Goal: Task Accomplishment & Management: Manage account settings

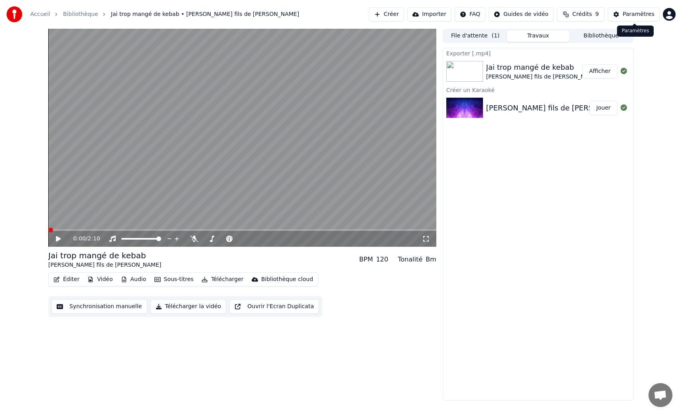
click at [646, 13] on div "Paramètres" at bounding box center [639, 14] width 32 height 8
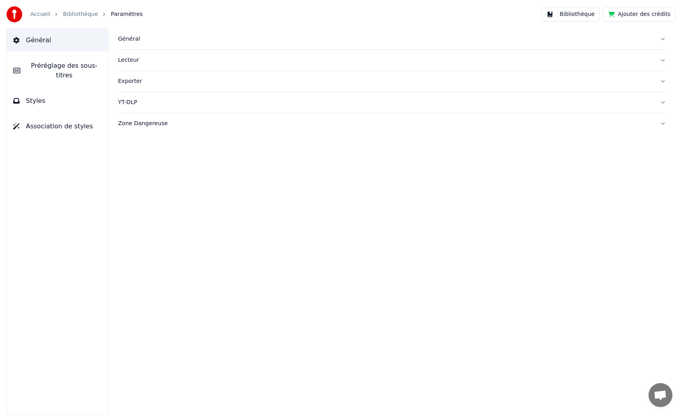
click at [75, 59] on button "Préréglage des sous-titres" at bounding box center [57, 71] width 101 height 32
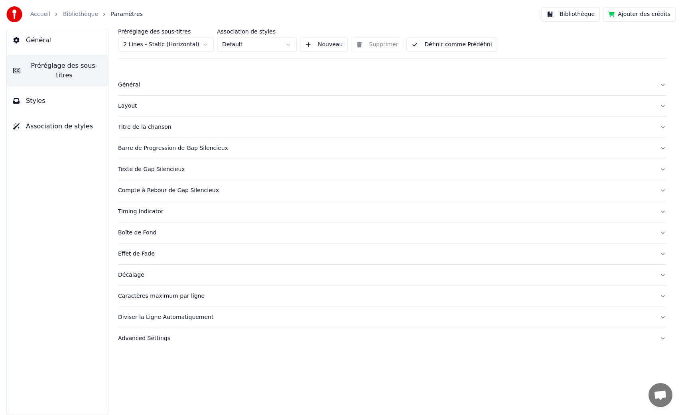
click at [159, 131] on button "Titre de la chanson" at bounding box center [392, 127] width 548 height 21
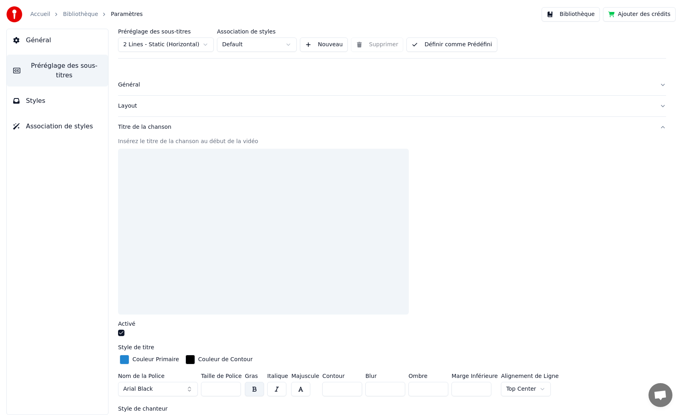
click at [120, 334] on button "button" at bounding box center [121, 333] width 6 height 6
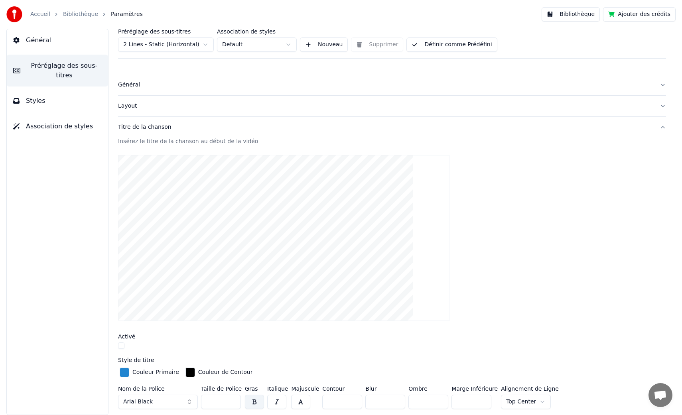
click at [36, 13] on link "Accueil" at bounding box center [40, 14] width 20 height 8
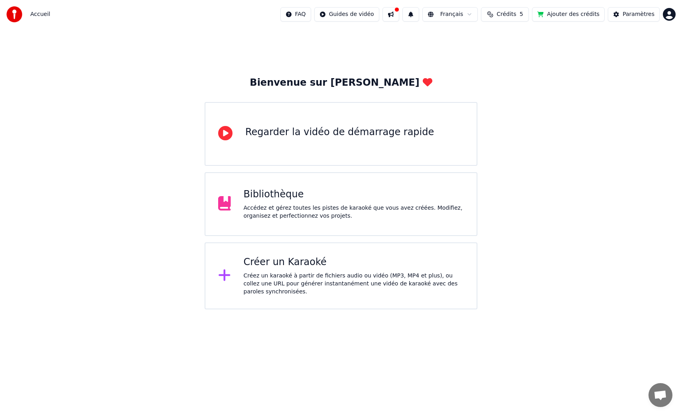
click at [286, 274] on div "Créez un karaoké à partir de fichiers audio ou vidéo (MP3, MP4 et plus), ou col…" at bounding box center [354, 284] width 221 height 24
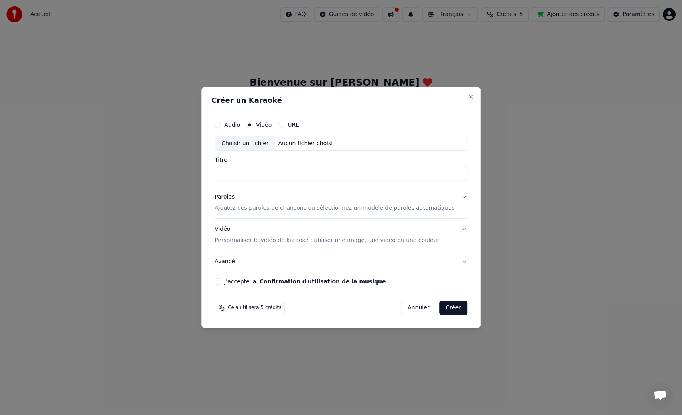
click at [245, 141] on div "Choisir un fichier" at bounding box center [245, 143] width 60 height 14
type input "**********"
click at [265, 206] on p "Ajoutez des paroles de chansons ou sélectionnez un modèle de paroles automatiqu…" at bounding box center [335, 209] width 240 height 8
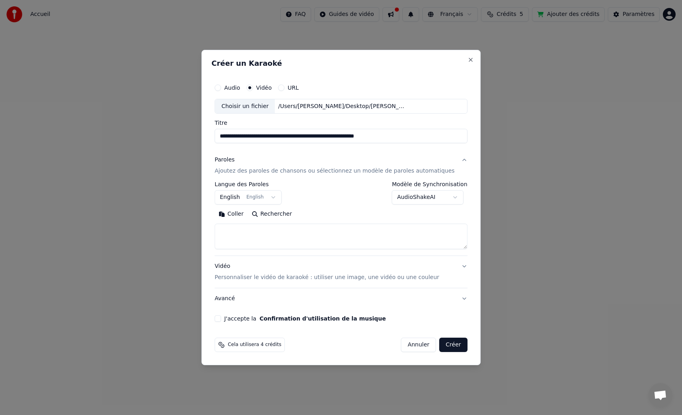
click at [257, 201] on body "**********" at bounding box center [341, 154] width 682 height 309
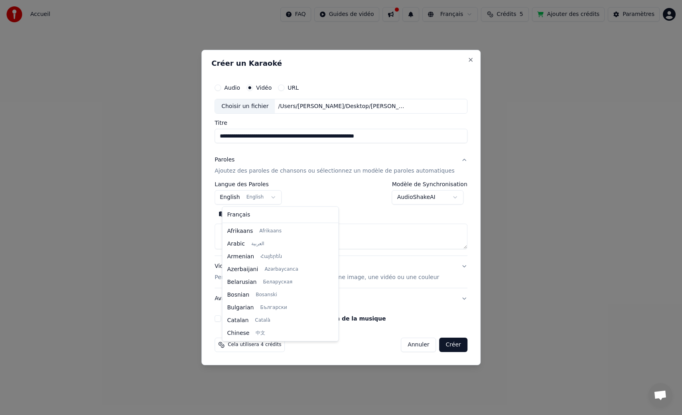
scroll to position [64, 0]
select select "**"
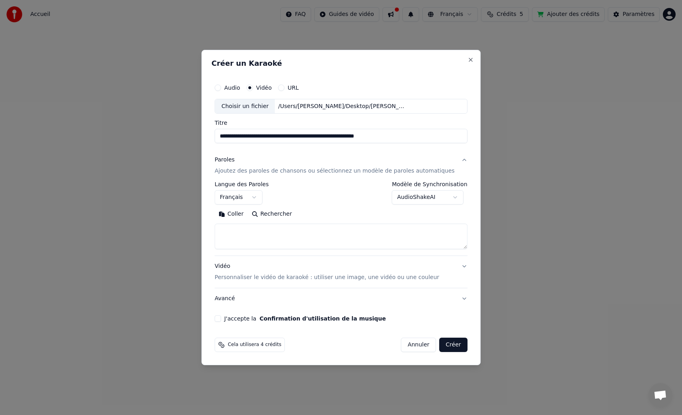
click at [257, 235] on textarea at bounding box center [341, 237] width 253 height 26
paste textarea "**********"
type textarea "**********"
click at [263, 278] on p "Personnaliser le vidéo de karaoké : utiliser une image, une vidéo ou une couleur" at bounding box center [327, 278] width 225 height 8
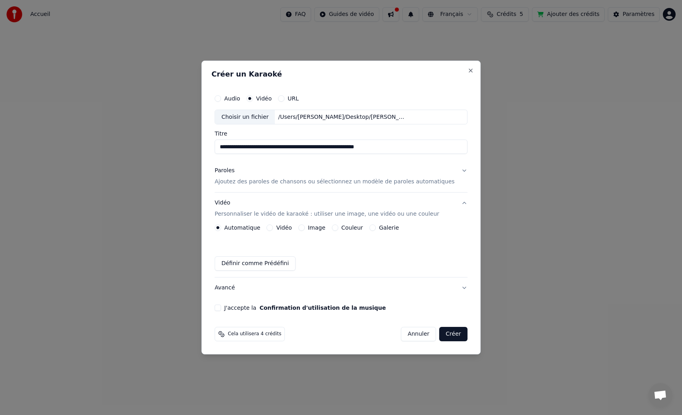
click at [292, 229] on label "Vidéo" at bounding box center [284, 228] width 16 height 6
click at [273, 229] on button "Vidéo" at bounding box center [270, 228] width 6 height 6
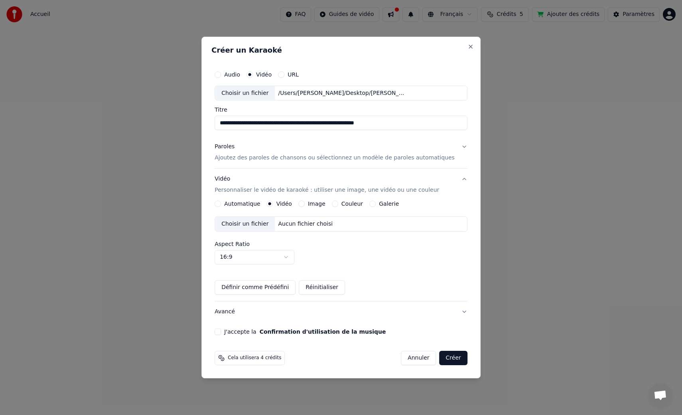
click at [260, 226] on div "Choisir un fichier" at bounding box center [245, 224] width 60 height 14
click at [221, 331] on button "J'accepte la Confirmation d'utilisation de la musique" at bounding box center [218, 332] width 6 height 6
click at [448, 359] on button "Créer" at bounding box center [454, 358] width 28 height 14
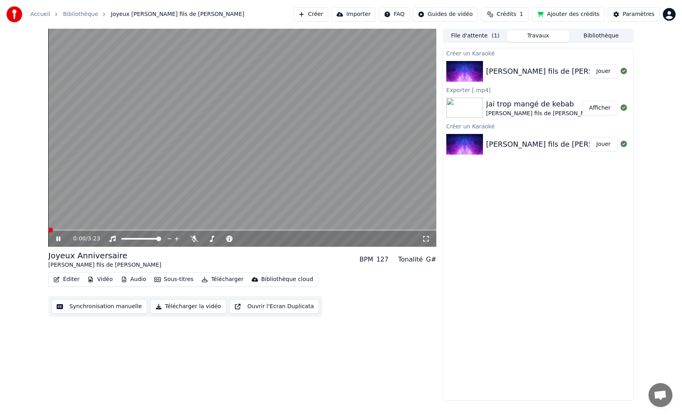
click at [48, 228] on span at bounding box center [50, 230] width 5 height 5
click at [58, 239] on icon at bounding box center [58, 239] width 5 height 6
click at [114, 304] on button "Synchronisation manuelle" at bounding box center [99, 307] width 96 height 14
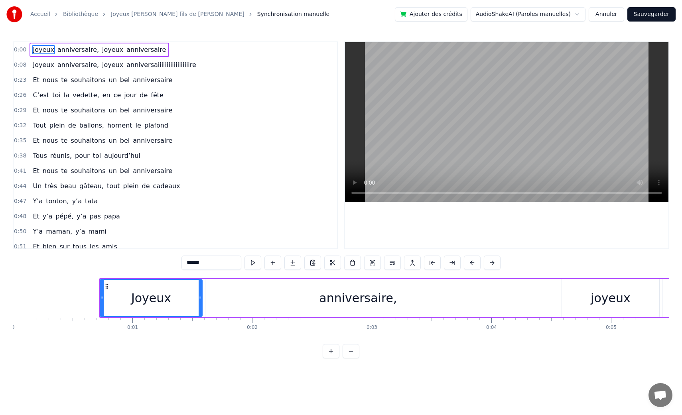
click at [126, 65] on span "anniversaiiiiiiiiiiiiiiiiiire" at bounding box center [161, 64] width 71 height 9
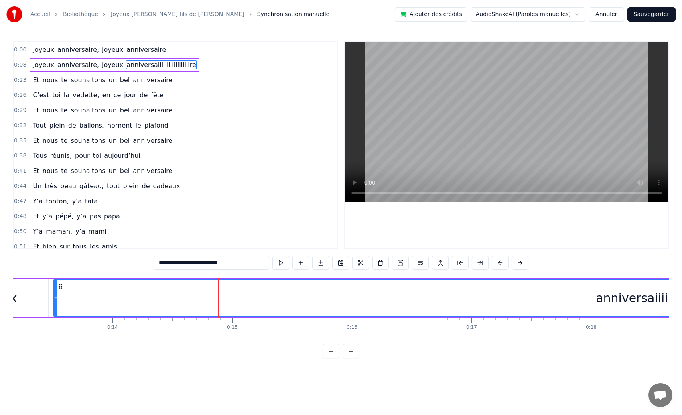
click at [126, 67] on span "anniversaiiiiiiiiiiiiiiiiiire" at bounding box center [161, 64] width 71 height 9
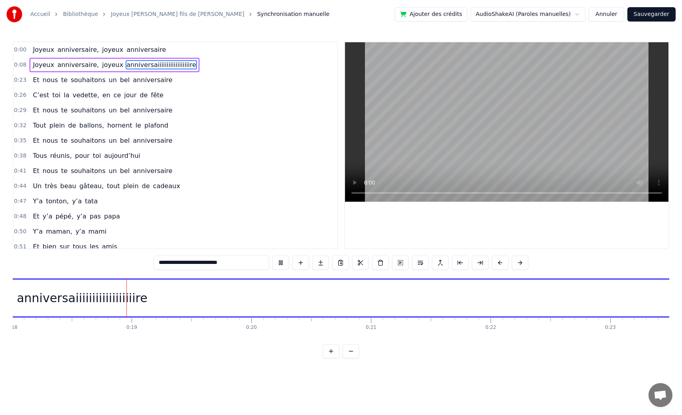
scroll to position [0, 2157]
click at [166, 66] on span "anniversaiiiiiiiiiiiiiiiiiire" at bounding box center [161, 64] width 71 height 9
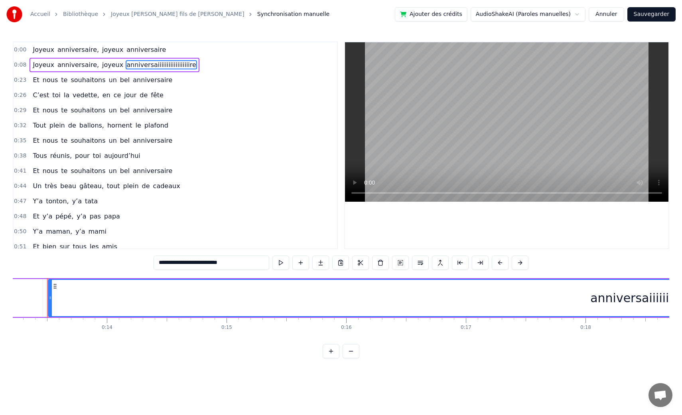
scroll to position [0, 1575]
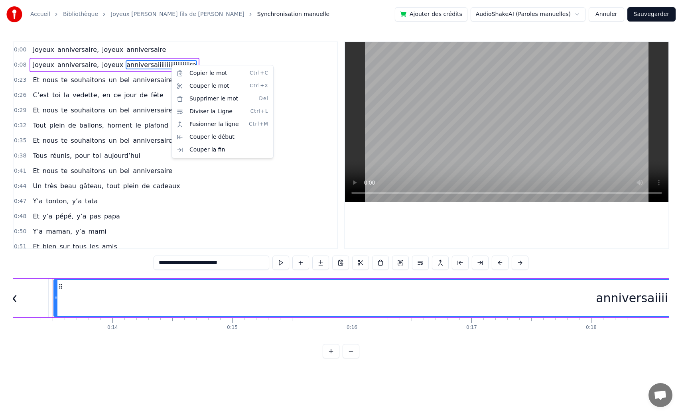
click at [216, 262] on html "Accueil Bibliothèque Joyeux Anniversaire • [PERSON_NAME] fils de Momone • Nerod…" at bounding box center [341, 185] width 682 height 371
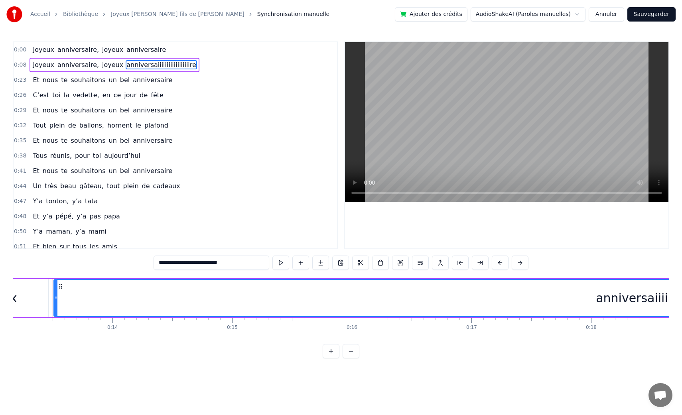
click at [204, 263] on input "**********" at bounding box center [212, 263] width 116 height 14
click at [128, 64] on span "anniversaiiiiiiiiiiiiiiire" at bounding box center [159, 64] width 66 height 9
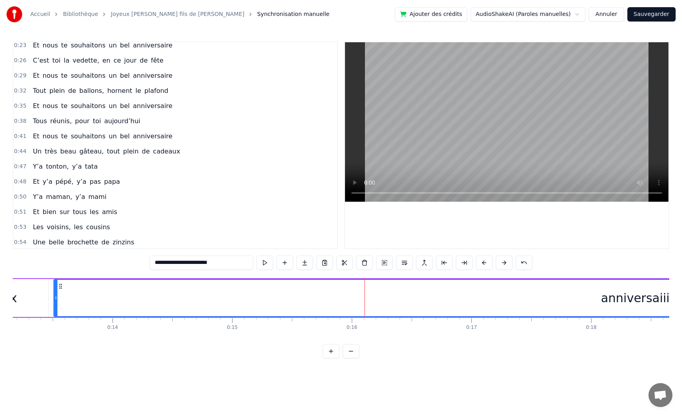
scroll to position [0, 0]
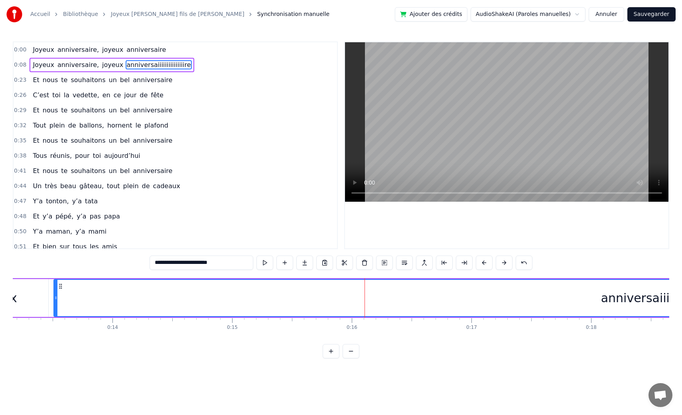
click at [141, 63] on span "anniversaiiiiiiiiiiiiiiire" at bounding box center [159, 64] width 66 height 9
click at [195, 264] on input "**********" at bounding box center [202, 263] width 104 height 14
type input "**********"
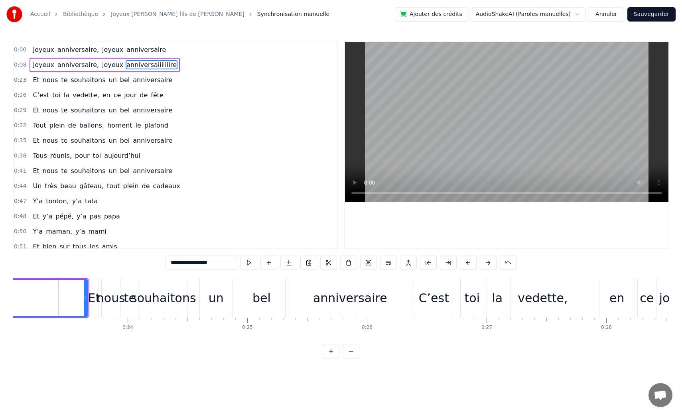
scroll to position [0, 2763]
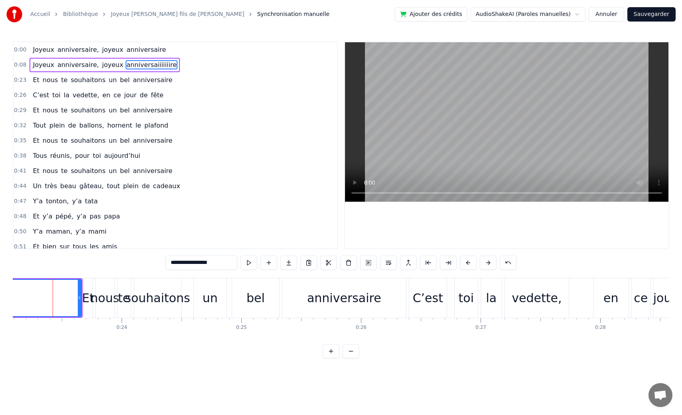
click at [177, 83] on div "0:23 Et nous te souhaitons un bel anniversaire" at bounding box center [175, 80] width 323 height 15
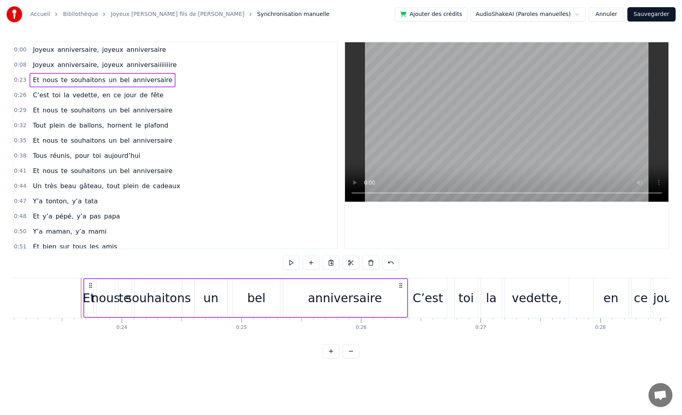
click at [149, 68] on span "anniversaiiiiiiire" at bounding box center [152, 64] width 52 height 9
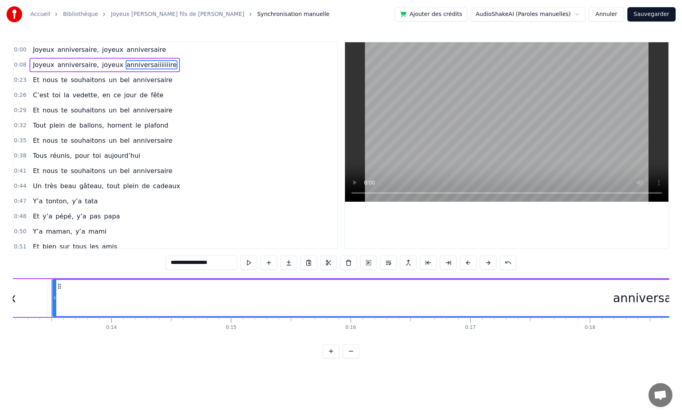
scroll to position [0, 1575]
click at [154, 63] on span "anniversaiiiiiiire" at bounding box center [152, 64] width 52 height 9
click at [201, 263] on input "**********" at bounding box center [202, 263] width 72 height 14
click at [144, 63] on span "anniversaiiiiiiiiiiiiiiiiiiiire" at bounding box center [163, 64] width 75 height 9
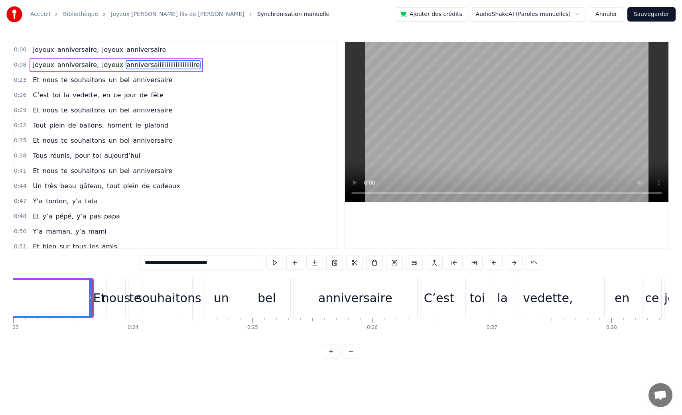
scroll to position [0, 2769]
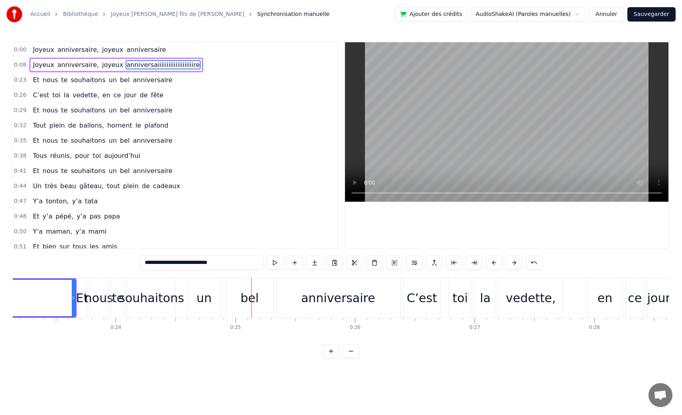
drag, startPoint x: 209, startPoint y: 264, endPoint x: 113, endPoint y: 256, distance: 96.1
click at [113, 256] on div "0:00 Joyeux anniversaire, joyeux anniversaire 0:08 Joyeux anniversaire, joyeux …" at bounding box center [341, 199] width 656 height 317
paste input "text"
click at [134, 65] on span "anniversaiiiiiiiiiiiiiiiiiire" at bounding box center [161, 64] width 71 height 9
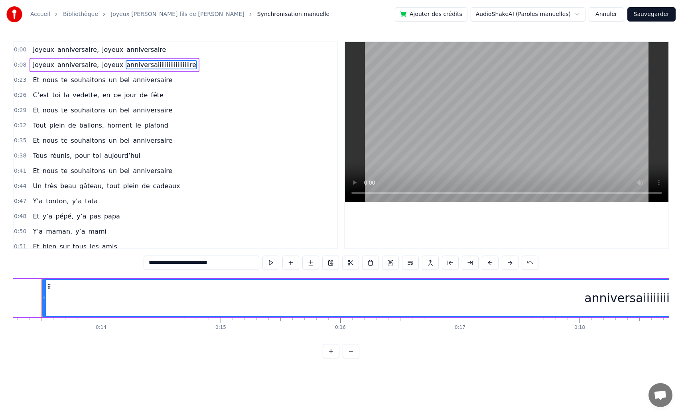
scroll to position [0, 1575]
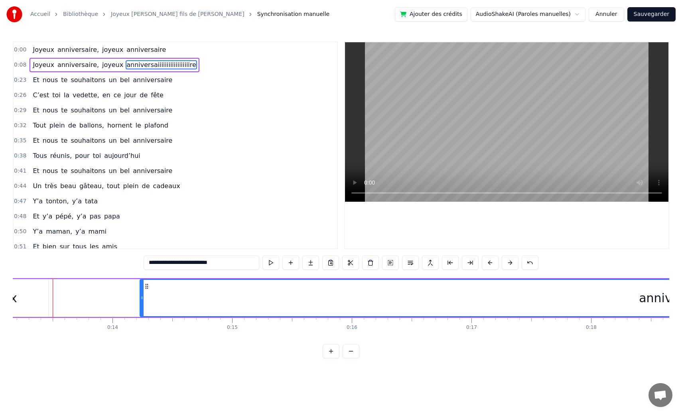
drag, startPoint x: 55, startPoint y: 297, endPoint x: 144, endPoint y: 291, distance: 88.7
click at [143, 291] on div at bounding box center [141, 298] width 3 height 36
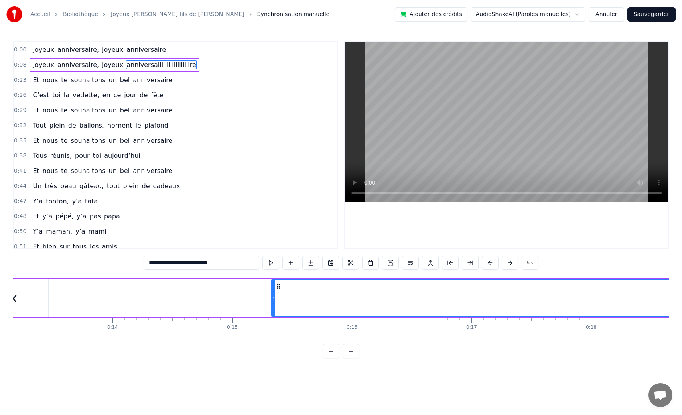
drag, startPoint x: 143, startPoint y: 299, endPoint x: 306, endPoint y: 288, distance: 163.5
click at [275, 288] on div at bounding box center [273, 298] width 3 height 36
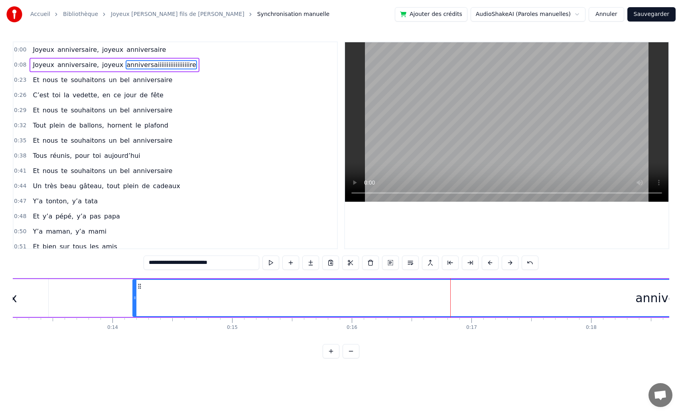
drag, startPoint x: 306, startPoint y: 302, endPoint x: 129, endPoint y: 311, distance: 176.9
click at [133, 311] on div at bounding box center [134, 298] width 3 height 36
drag, startPoint x: 128, startPoint y: 302, endPoint x: 51, endPoint y: 305, distance: 76.2
click at [51, 305] on div at bounding box center [52, 298] width 3 height 36
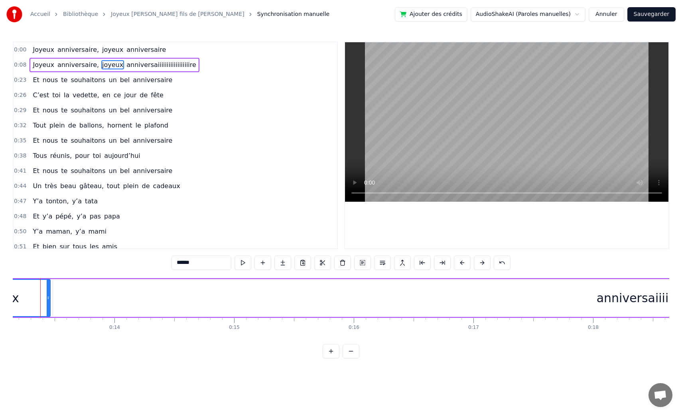
scroll to position [0, 1561]
click at [78, 296] on div "anniversaiiiiiiiiiiiiiiiiiire" at bounding box center [674, 298] width 1218 height 38
type input "**********"
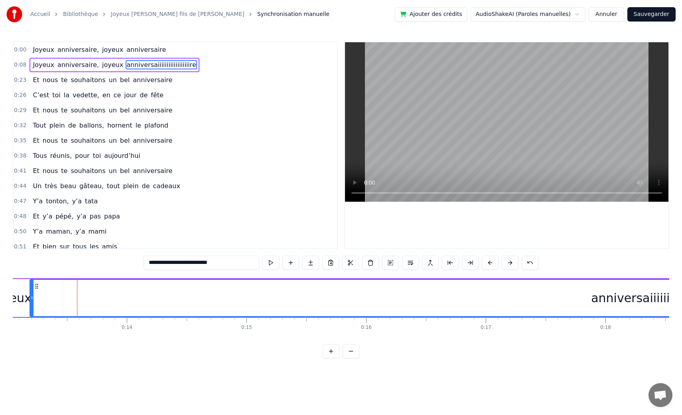
drag, startPoint x: 66, startPoint y: 301, endPoint x: 31, endPoint y: 304, distance: 35.6
click at [31, 304] on div at bounding box center [31, 298] width 3 height 36
drag, startPoint x: 55, startPoint y: 298, endPoint x: 42, endPoint y: 300, distance: 13.2
click at [42, 300] on icon at bounding box center [41, 298] width 3 height 6
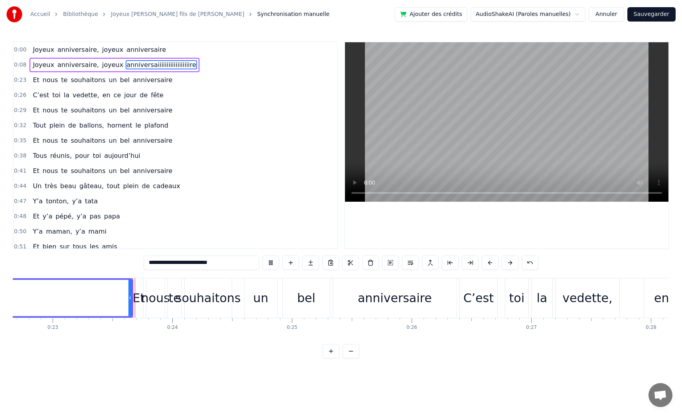
scroll to position [0, 2729]
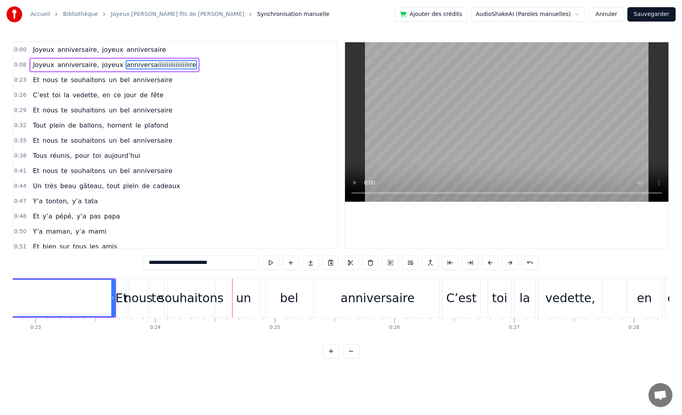
click at [652, 13] on button "Sauvegarder" at bounding box center [651, 14] width 48 height 14
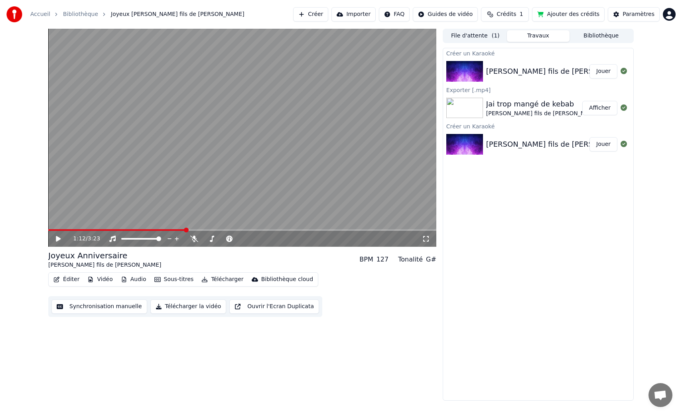
click at [113, 310] on button "Synchronisation manuelle" at bounding box center [99, 307] width 96 height 14
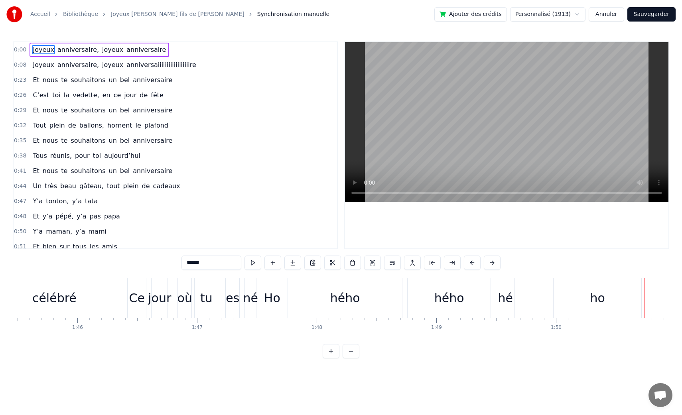
scroll to position [0, 12617]
click at [232, 303] on div "es" at bounding box center [234, 298] width 14 height 18
type input "**"
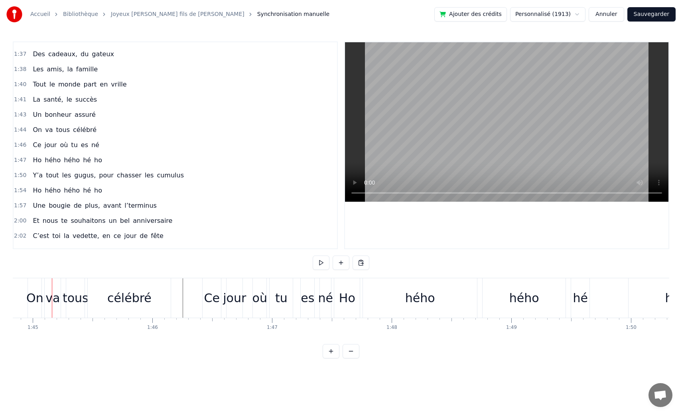
scroll to position [0, 12543]
click at [475, 19] on button "Ajouter des crédits" at bounding box center [470, 14] width 73 height 14
click at [42, 16] on link "Accueil" at bounding box center [40, 14] width 20 height 8
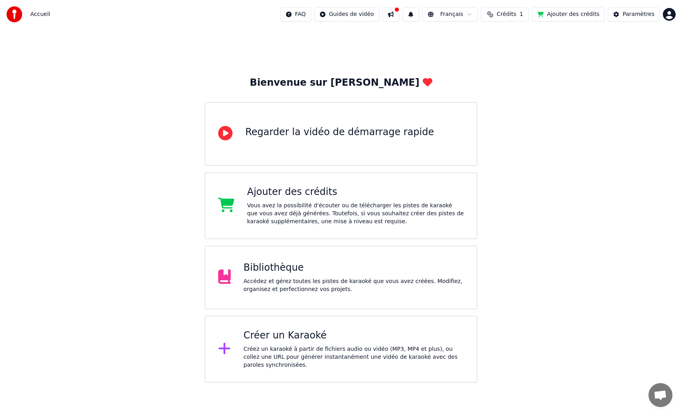
click at [516, 18] on span "Crédits" at bounding box center [507, 14] width 20 height 8
click at [631, 14] on div "Paramètres" at bounding box center [639, 14] width 32 height 8
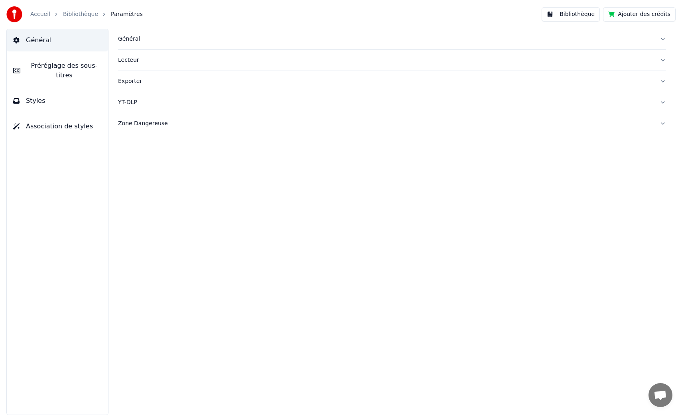
click at [628, 18] on button "Ajouter des crédits" at bounding box center [639, 14] width 73 height 14
click at [30, 17] on link "Accueil" at bounding box center [40, 14] width 20 height 8
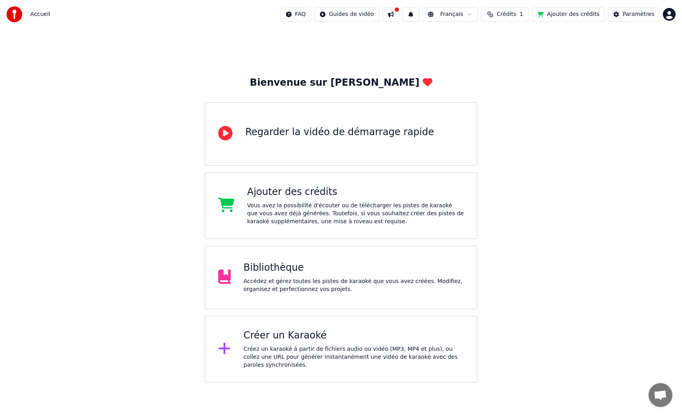
click at [307, 13] on html "Accueil FAQ Guides de vidéo Français Crédits 1 Ajouter des crédits Paramètres B…" at bounding box center [341, 191] width 682 height 383
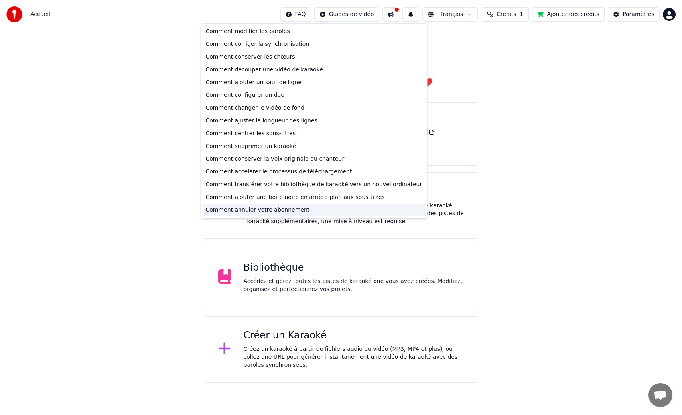
click at [272, 210] on div "Comment annuler votre abonnement" at bounding box center [314, 210] width 223 height 13
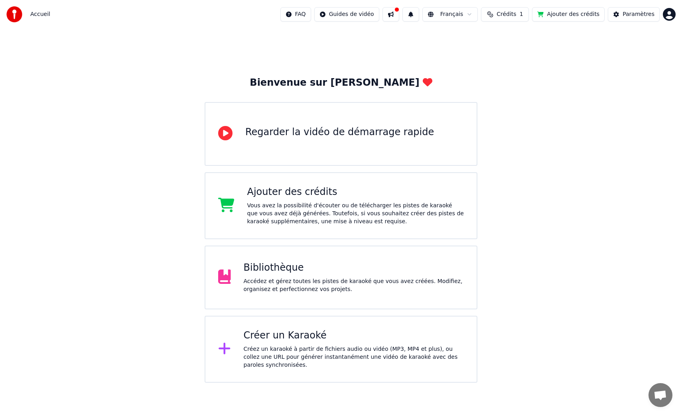
click at [670, 15] on html "Accueil FAQ Guides de vidéo Français Crédits 1 Ajouter des crédits Paramètres B…" at bounding box center [341, 191] width 682 height 383
click at [622, 48] on div "Facturation" at bounding box center [634, 51] width 92 height 13
click at [625, 13] on div "Paramètres" at bounding box center [639, 14] width 32 height 8
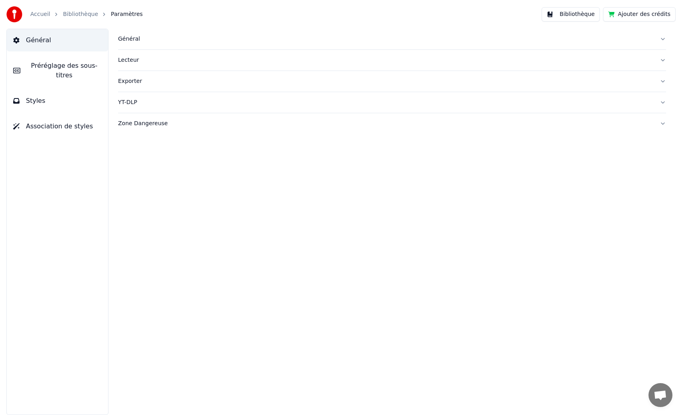
click at [133, 40] on div "Général" at bounding box center [385, 39] width 535 height 8
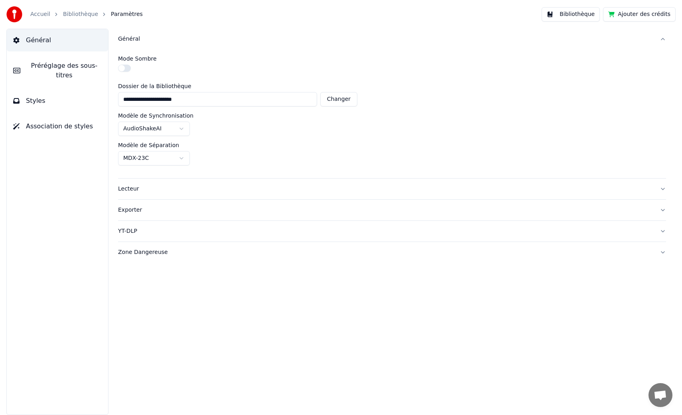
click at [38, 16] on link "Accueil" at bounding box center [40, 14] width 20 height 8
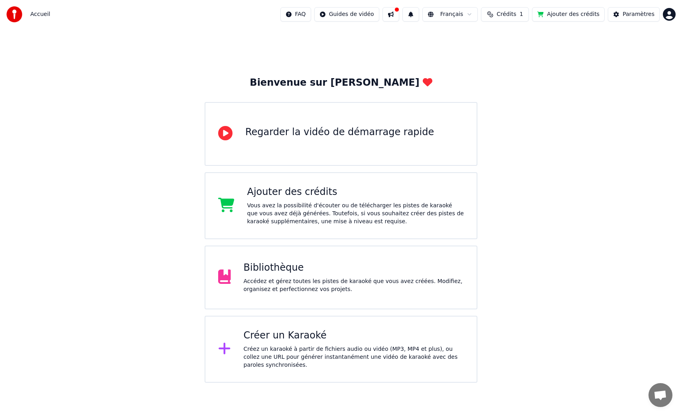
click at [38, 16] on span "Accueil" at bounding box center [40, 14] width 20 height 8
click at [665, 17] on html "Accueil FAQ Guides de vidéo Français Crédits 1 Ajouter des crédits Paramètres B…" at bounding box center [341, 191] width 682 height 383
click at [628, 80] on span "Se Déconnecter" at bounding box center [626, 84] width 45 height 8
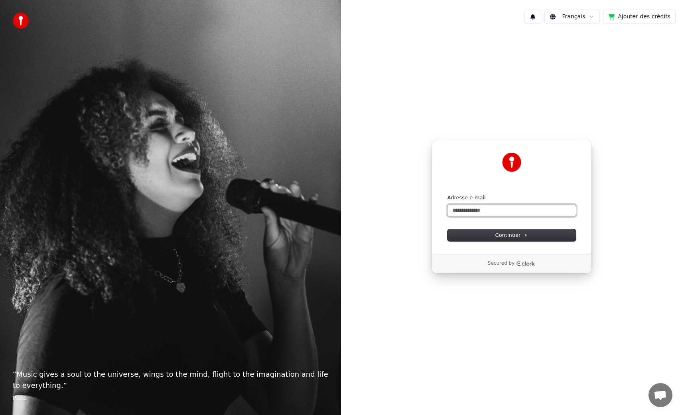
click at [500, 216] on input "Adresse e-mail" at bounding box center [511, 211] width 128 height 12
click at [447, 194] on button "submit" at bounding box center [447, 194] width 0 height 0
type input "**********"
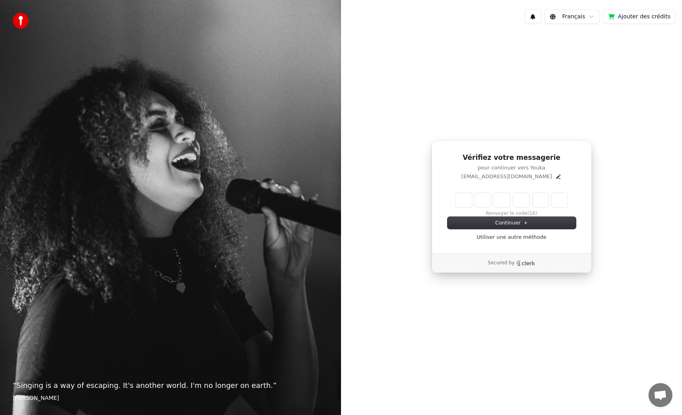
click at [466, 202] on input "Enter verification code" at bounding box center [512, 200] width 112 height 14
paste input "******"
type input "******"
